Goal: Browse casually: Explore the website without a specific task or goal

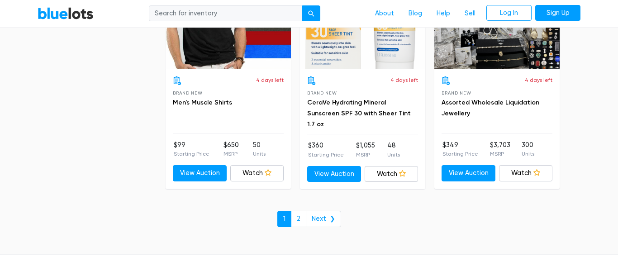
scroll to position [3994, 0]
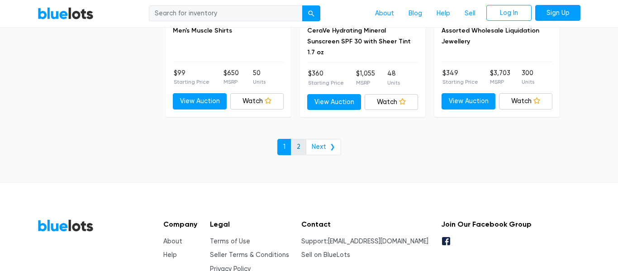
click at [300, 147] on link "2" at bounding box center [298, 147] width 15 height 16
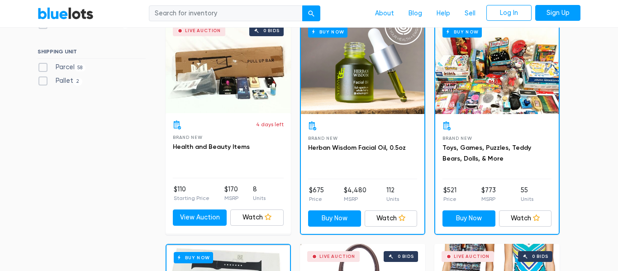
scroll to position [300, 0]
